Goal: Information Seeking & Learning: Learn about a topic

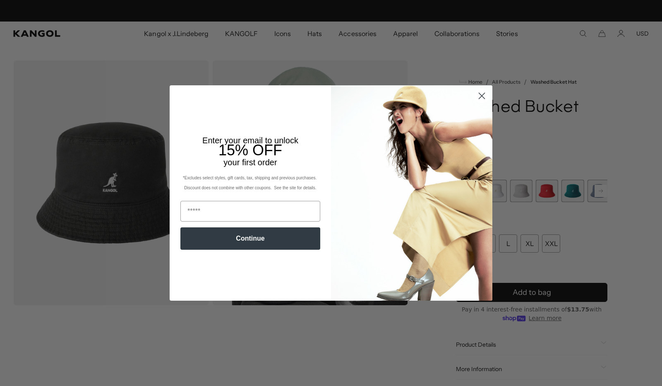
click at [481, 92] on circle "Close dialog" at bounding box center [482, 96] width 14 height 14
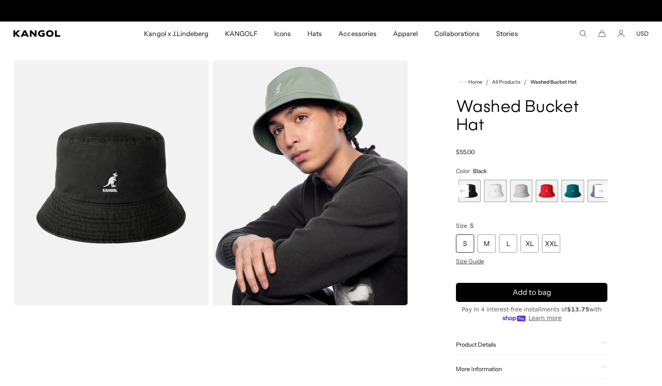
click at [479, 114] on icon "Close dialog" at bounding box center [482, 117] width 6 height 6
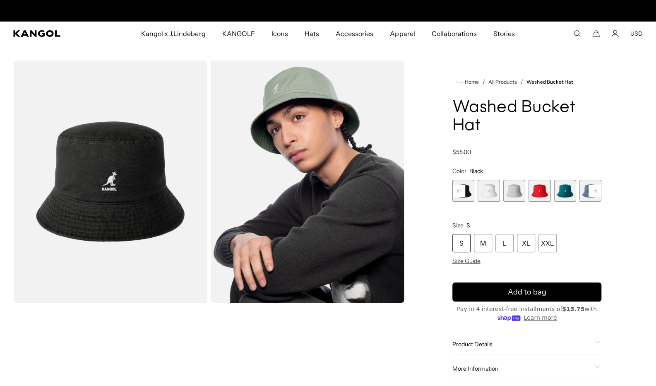
scroll to position [0, 171]
click at [491, 347] on span "Product Details" at bounding box center [522, 343] width 139 height 7
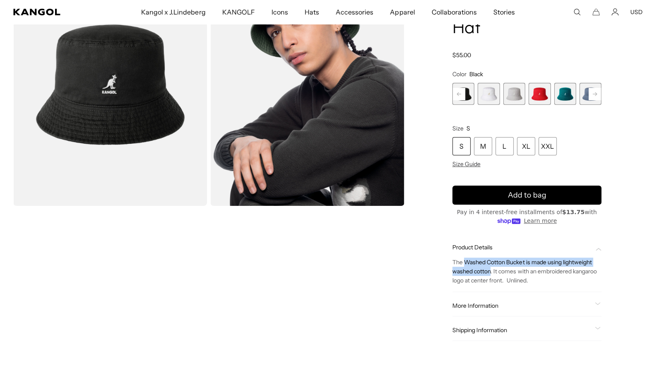
scroll to position [0, 0]
drag, startPoint x: 466, startPoint y: 262, endPoint x: 491, endPoint y: 272, distance: 26.9
click at [491, 272] on span "The Washed Cotton Bucket is made using lightweight washed cotton. It comes with…" at bounding box center [525, 271] width 144 height 26
copy span "Washed Cotton Bucket is made using lightweight washed cotton"
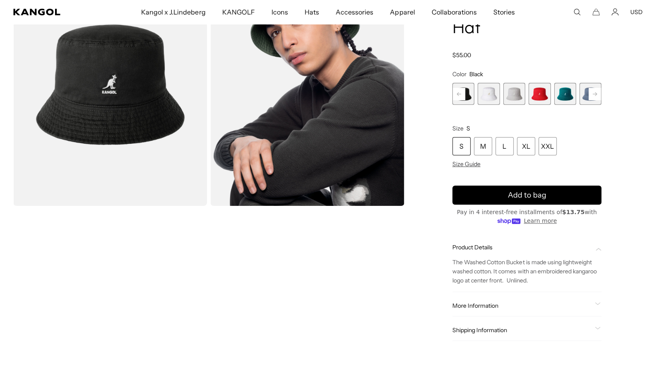
click at [459, 303] on span "More Information" at bounding box center [522, 305] width 139 height 7
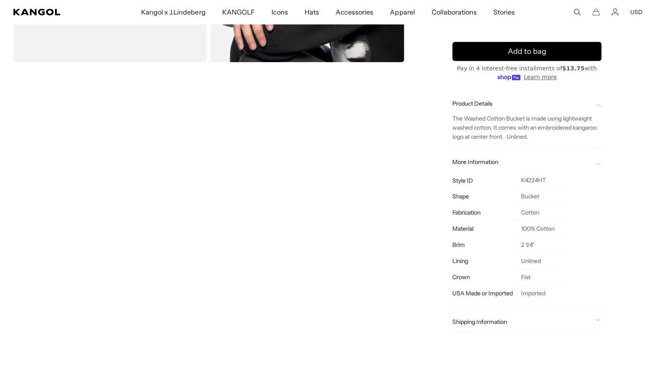
scroll to position [0, 0]
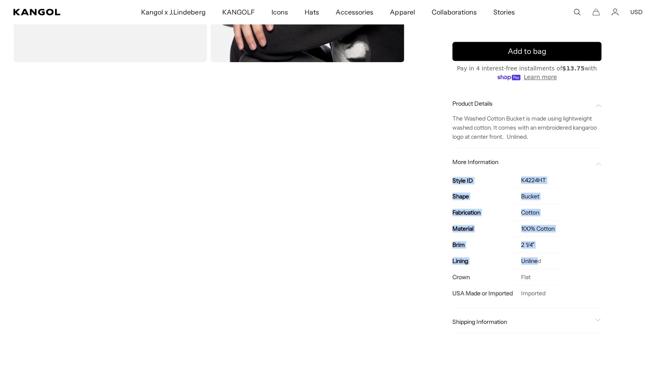
drag, startPoint x: 449, startPoint y: 241, endPoint x: 537, endPoint y: 264, distance: 90.6
click at [537, 264] on div "Home / All Products / Washed Bucket Hat Washed Bucket Hat Regular price $55.00 …" at bounding box center [527, 84] width 232 height 529
click at [537, 264] on td "Unlined" at bounding box center [538, 261] width 50 height 16
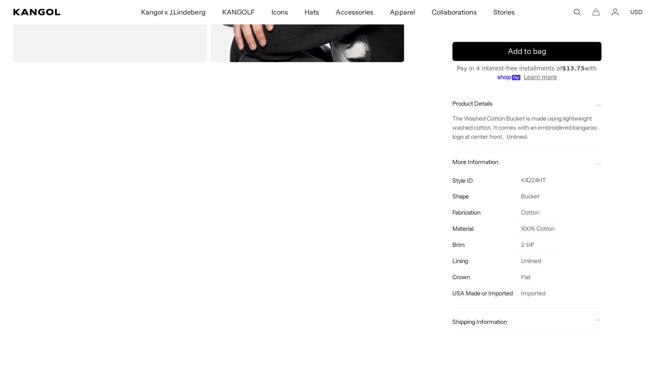
scroll to position [0, 171]
drag, startPoint x: 534, startPoint y: 276, endPoint x: 453, endPoint y: 242, distance: 88.3
click at [453, 242] on tbody "Style ID K4224HT Shape Bucket Fabrication Cotton Material 100% Cotton Brim 2 1/…" at bounding box center [508, 236] width 111 height 129
copy tbody "Brim 2 1/4" Lining Unlined Crown Flat"
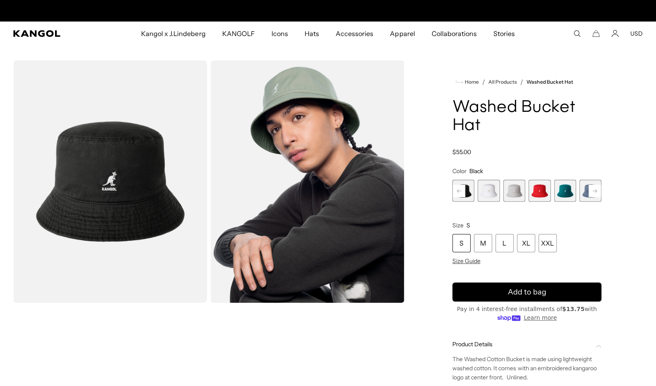
scroll to position [0, 0]
